Goal: Check status: Check status

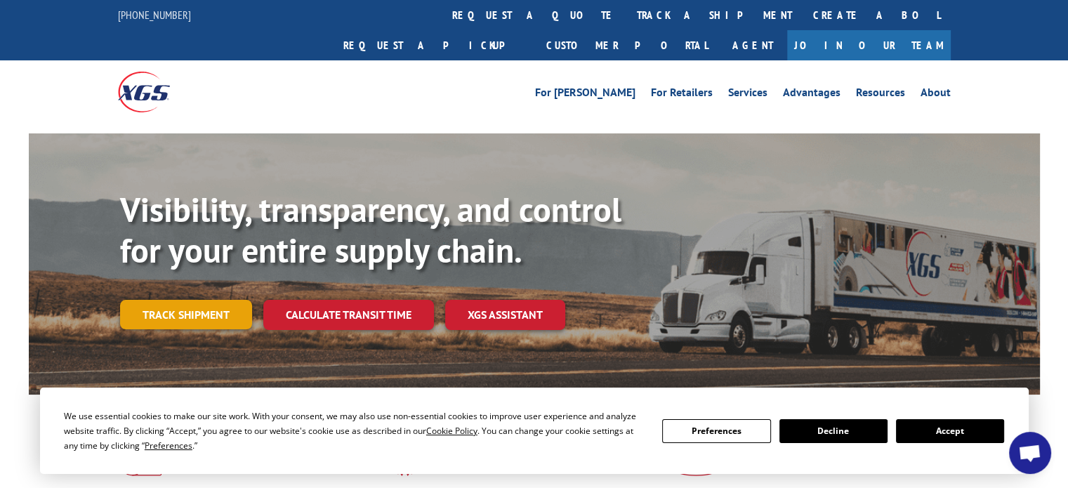
click at [176, 300] on link "Track shipment" at bounding box center [186, 315] width 132 height 30
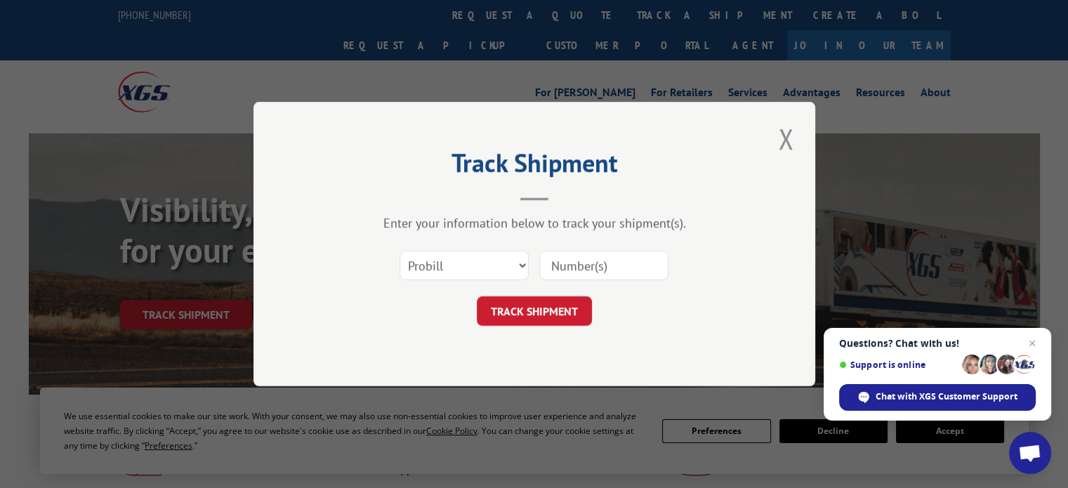
click at [573, 263] on input at bounding box center [603, 266] width 129 height 30
click at [563, 266] on input at bounding box center [603, 266] width 129 height 30
paste input "98734770"
type input "98734770"
click at [535, 313] on button "TRACK SHIPMENT" at bounding box center [534, 311] width 115 height 30
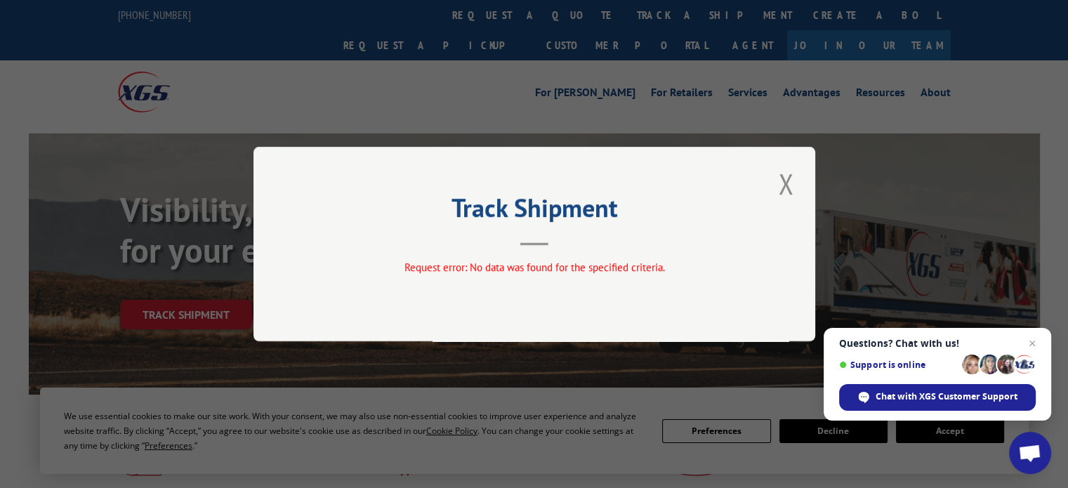
click at [788, 182] on button "Close modal" at bounding box center [786, 183] width 24 height 39
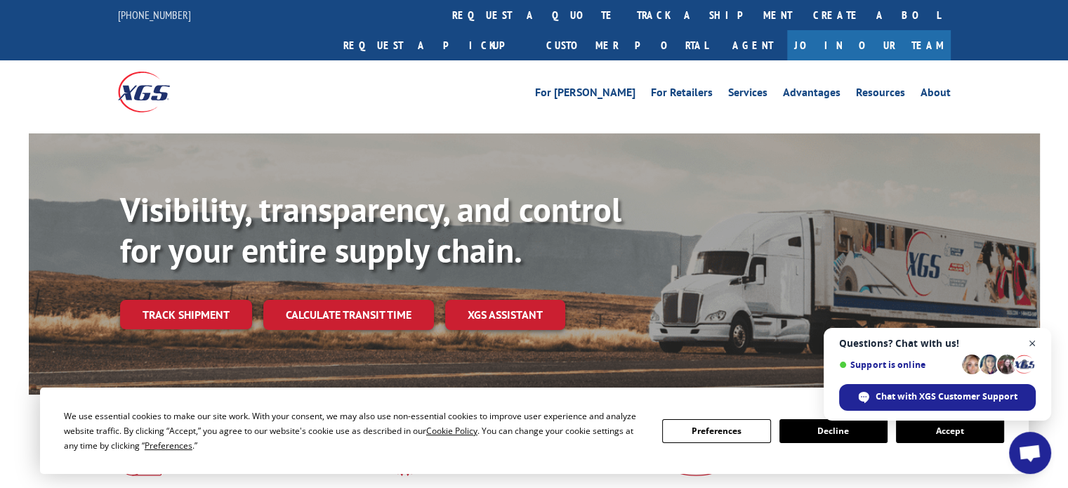
click at [1032, 345] on span "Open chat" at bounding box center [1033, 344] width 18 height 18
